Goal: Task Accomplishment & Management: Use online tool/utility

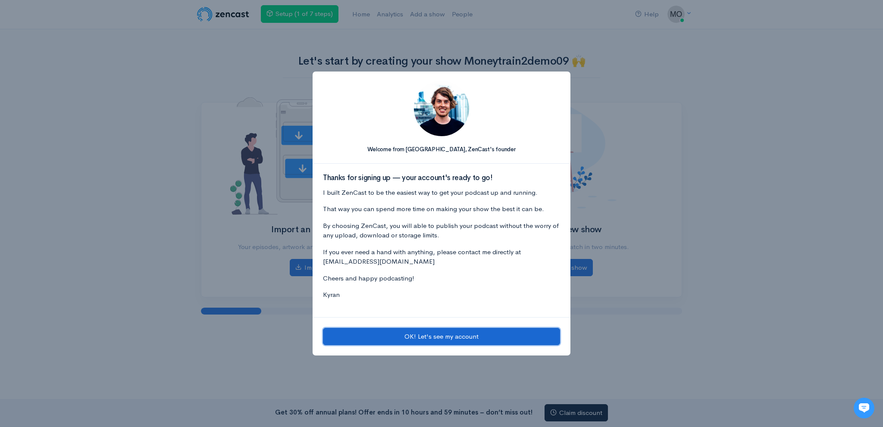
click at [403, 336] on button "OK! Let's see my account" at bounding box center [441, 337] width 237 height 18
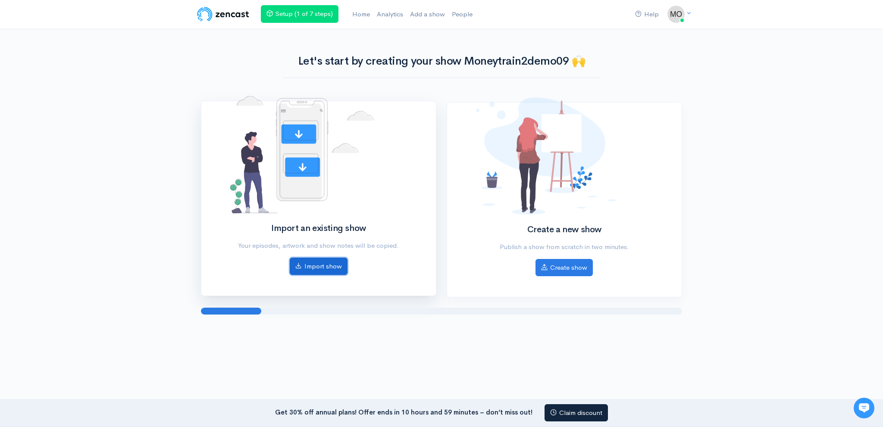
click at [322, 267] on link "Import show" at bounding box center [319, 267] width 58 height 18
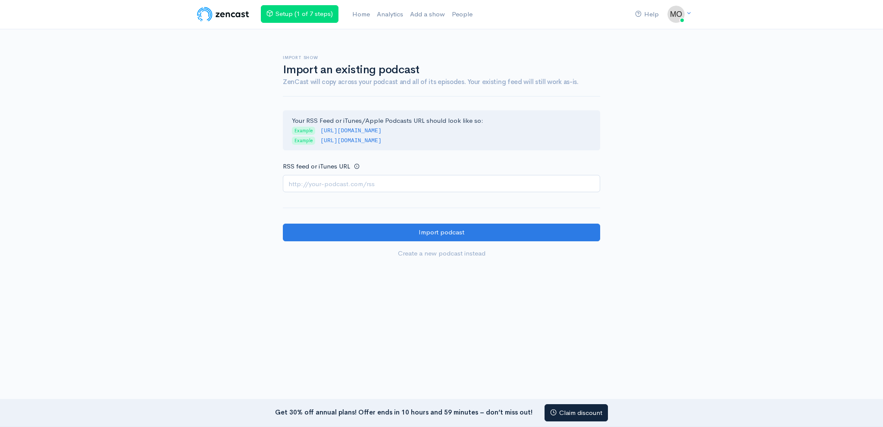
click at [388, 190] on input "RSS feed or iTunes URL" at bounding box center [441, 184] width 317 height 18
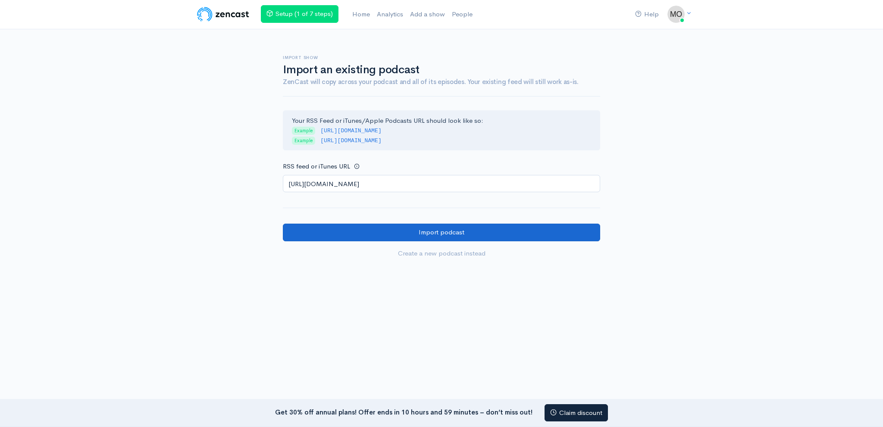
type input "[URL][DOMAIN_NAME]"
click at [367, 231] on input "Import podcast" at bounding box center [441, 233] width 317 height 18
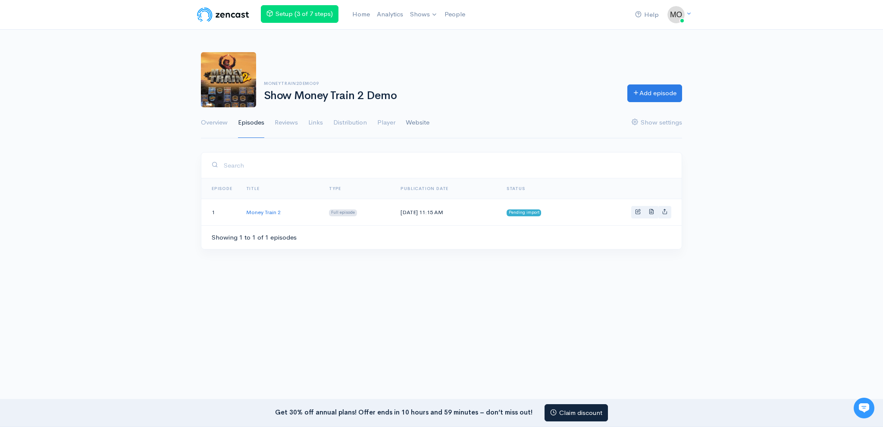
click at [426, 122] on link "Website" at bounding box center [418, 122] width 24 height 31
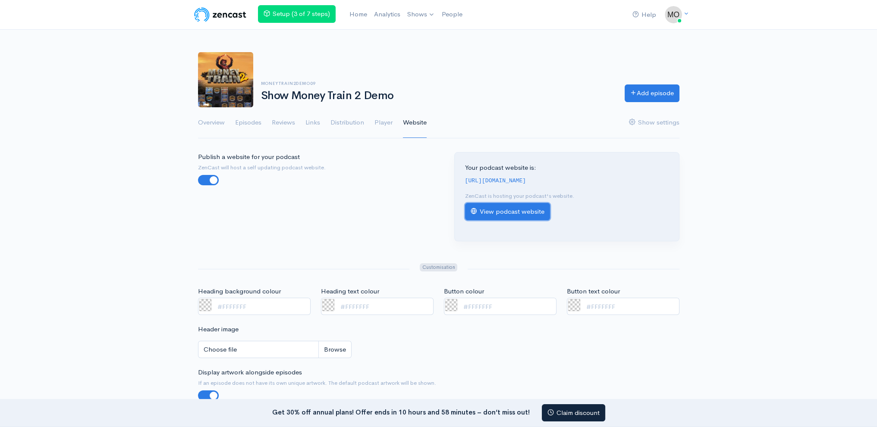
click at [490, 210] on link "View podcast website" at bounding box center [507, 212] width 85 height 18
